Goal: Task Accomplishment & Management: Use online tool/utility

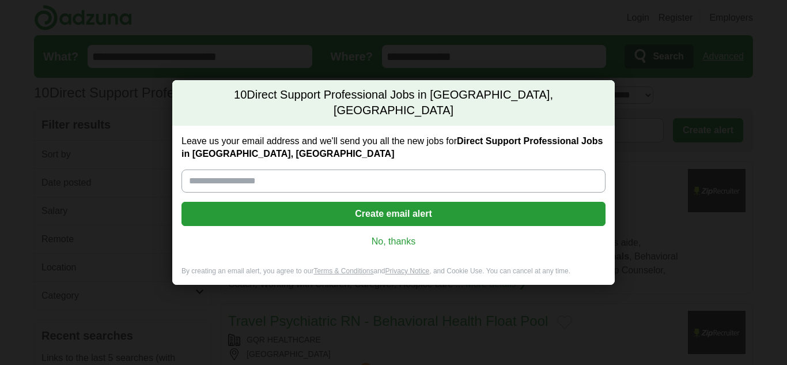
click at [388, 173] on input "Leave us your email address and we'll send you all the new jobs for Direct Supp…" at bounding box center [393, 180] width 424 height 23
type input "**********"
click at [373, 235] on link "No, thanks" at bounding box center [394, 241] width 406 height 13
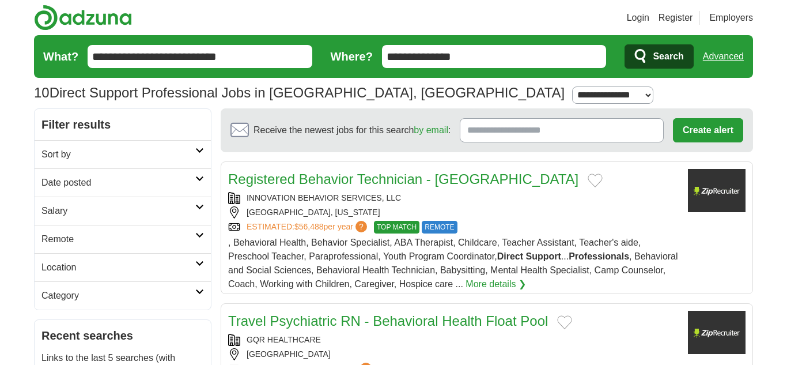
click at [478, 150] on section "Receive the newest jobs for this search by email : Create alert By creating an …" at bounding box center [487, 130] width 532 height 44
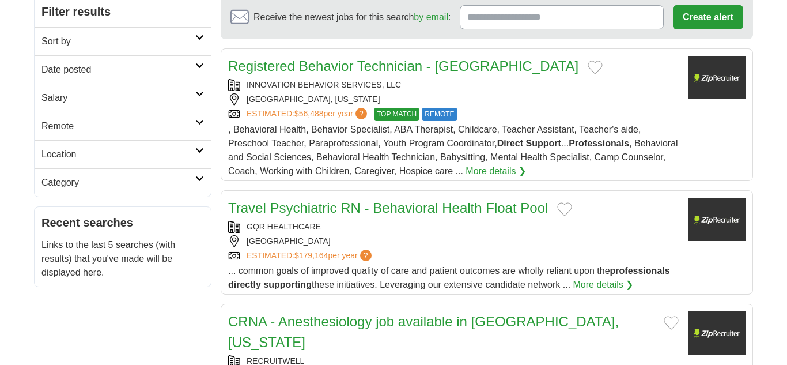
scroll to position [115, 0]
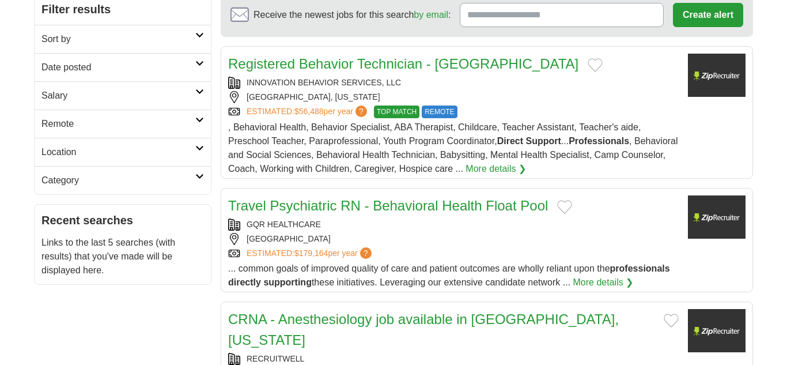
click at [539, 143] on strong "Support" at bounding box center [542, 141] width 35 height 10
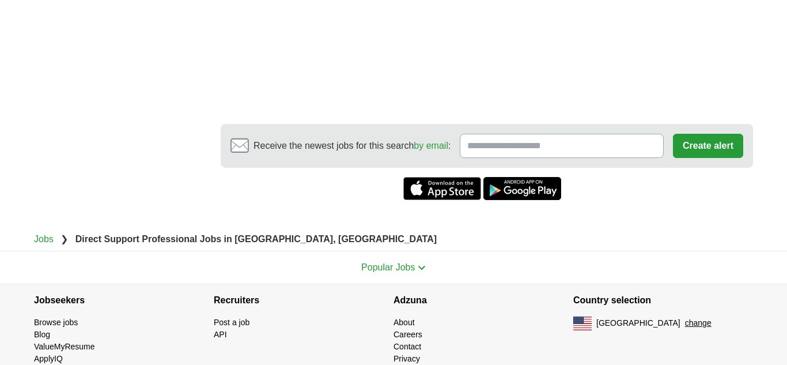
scroll to position [1517, 0]
click at [296, 227] on nav "Jobs ❯ Direct Support Professional Jobs in [GEOGRAPHIC_DATA], [GEOGRAPHIC_DATA]" at bounding box center [393, 236] width 719 height 18
click at [50, 233] on link "Jobs" at bounding box center [44, 238] width 20 height 10
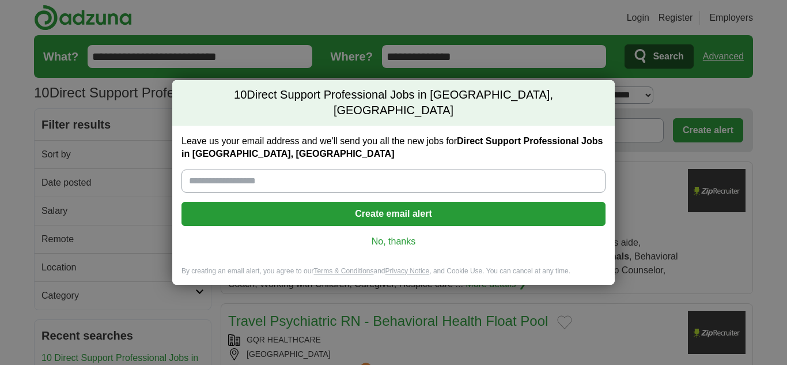
click at [490, 235] on link "No, thanks" at bounding box center [394, 241] width 406 height 13
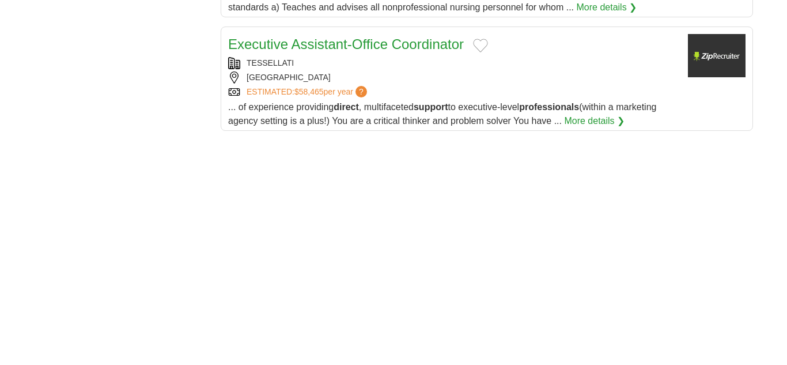
scroll to position [1383, 0]
